Goal: Task Accomplishment & Management: Use online tool/utility

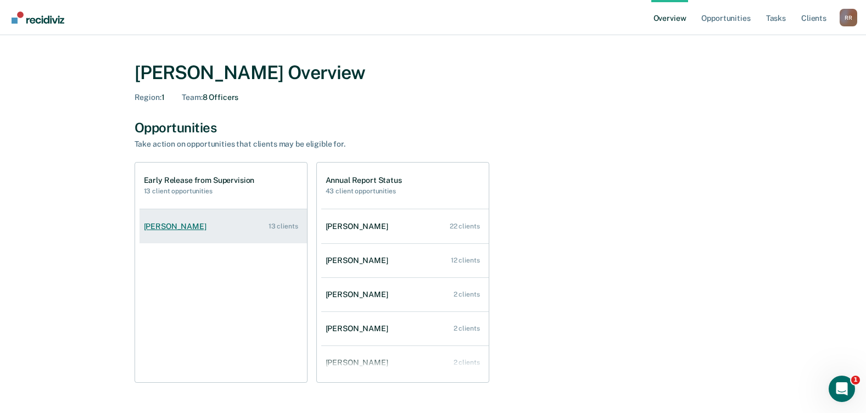
click at [187, 229] on div "[PERSON_NAME]" at bounding box center [177, 226] width 67 height 9
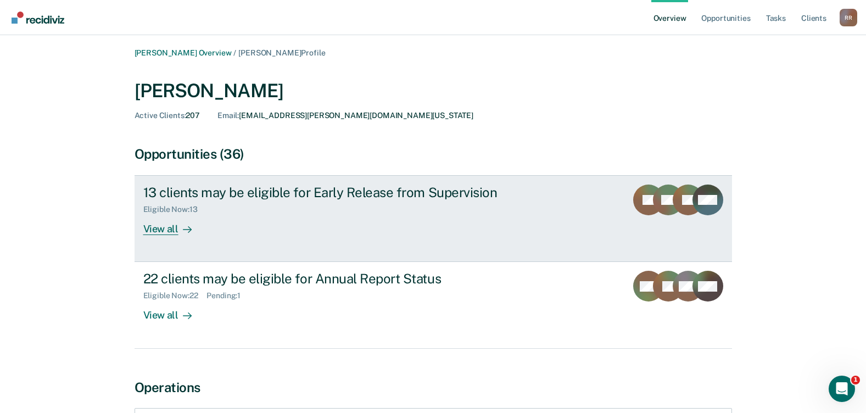
click at [170, 232] on div "View all" at bounding box center [174, 224] width 62 height 21
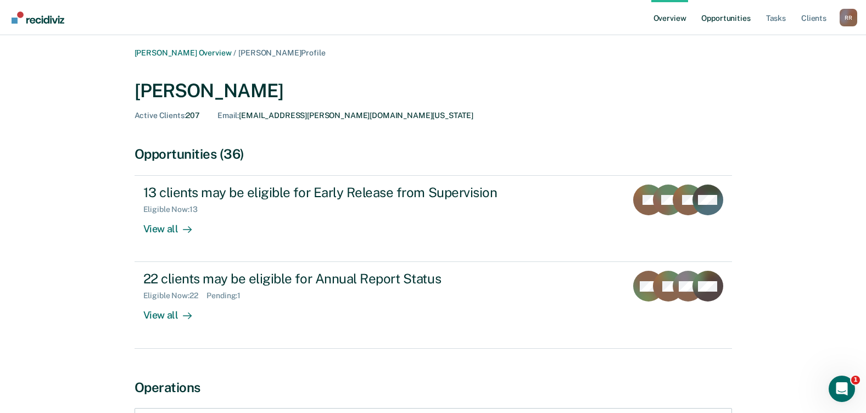
click at [719, 17] on link "Opportunities" at bounding box center [725, 17] width 53 height 35
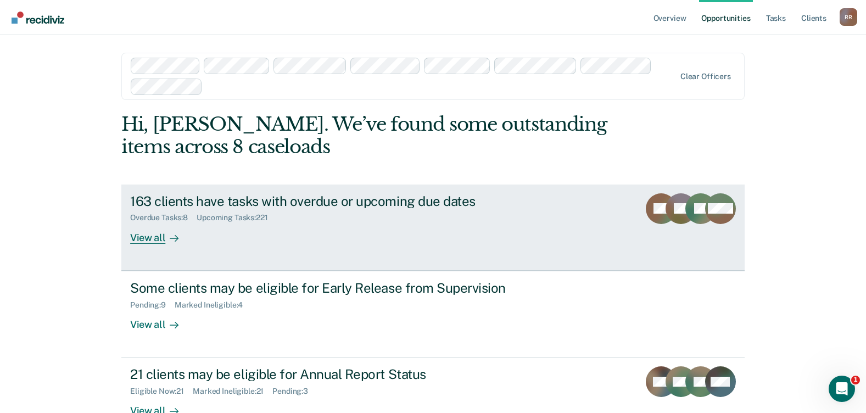
scroll to position [55, 0]
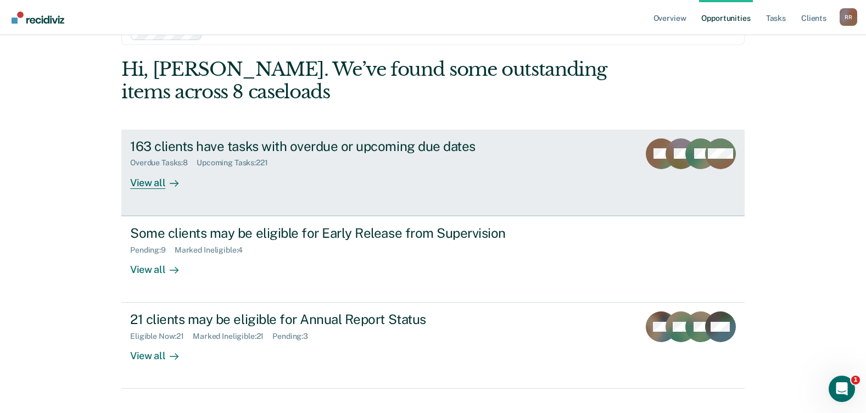
click at [137, 177] on div "View all" at bounding box center [161, 178] width 62 height 21
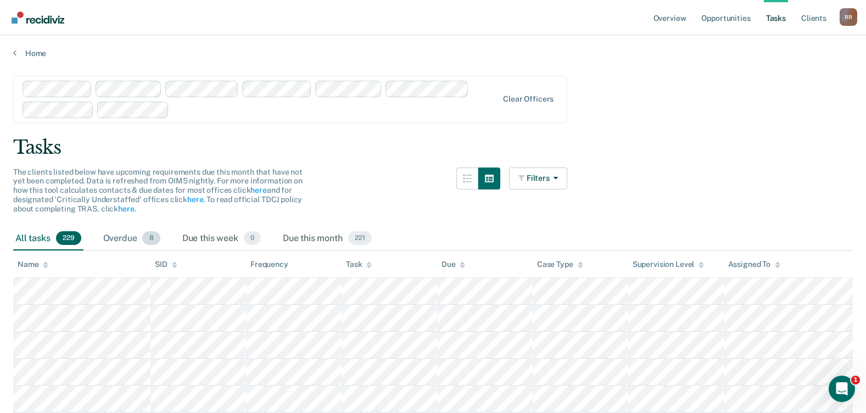
click at [139, 235] on div "Overdue 8" at bounding box center [132, 239] width 62 height 24
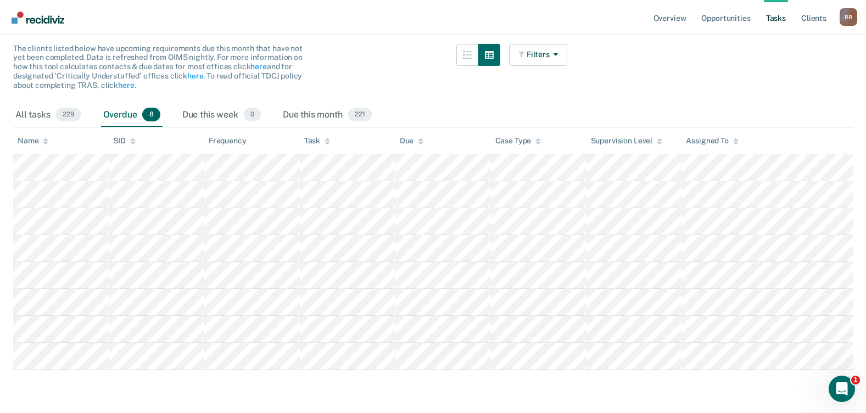
scroll to position [124, 0]
